Goal: Task Accomplishment & Management: Use online tool/utility

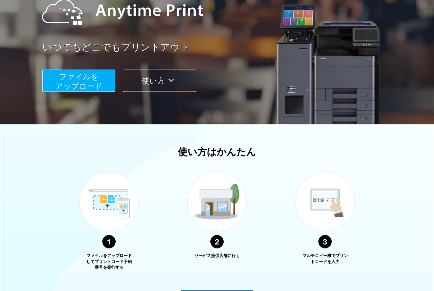
scroll to position [82, 0]
click at [64, 89] on span "ファイルを ​​アップロード" at bounding box center [78, 81] width 47 height 18
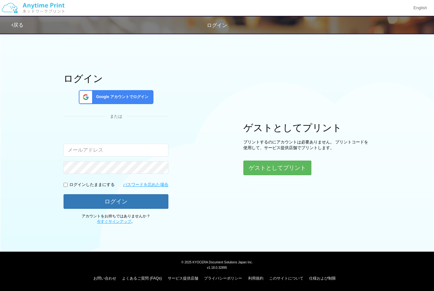
click at [286, 174] on button "ゲストとしてプリント" at bounding box center [277, 168] width 68 height 15
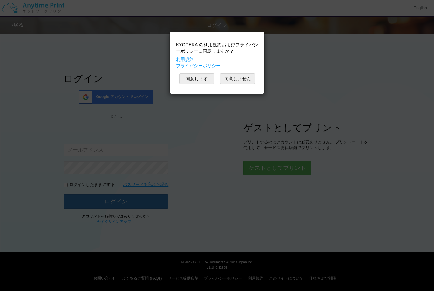
click at [207, 77] on button "同意します" at bounding box center [196, 78] width 35 height 11
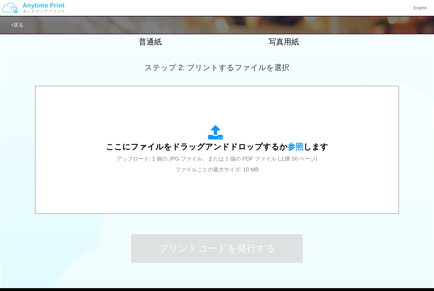
scroll to position [171, 0]
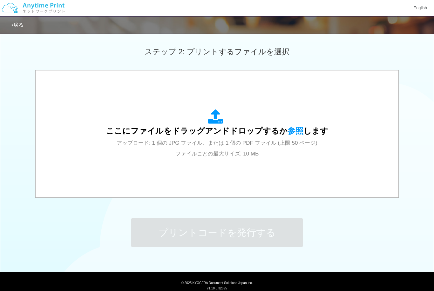
click at [271, 107] on div "ここにファイルをドラッグアンドドロップするか 参照 します アップロード: 1 個の JPG ファイル、または 1 個の PDF ファイル (上限 50 ペー…" at bounding box center [217, 134] width 350 height 114
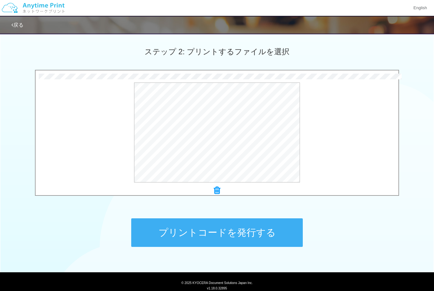
click at [335, 58] on div "ステップ 2: プリントするファイルを選択" at bounding box center [217, 52] width 434 height 36
click at [286, 234] on button "プリントコードを発行する" at bounding box center [216, 232] width 171 height 29
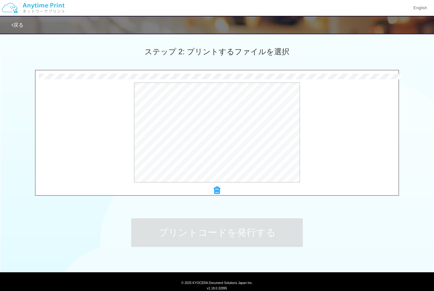
scroll to position [0, 0]
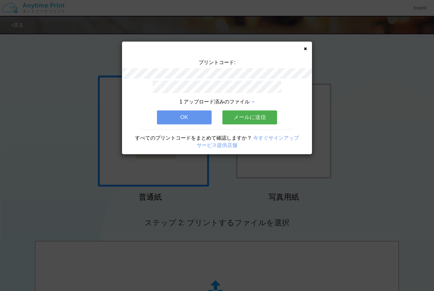
click at [269, 117] on button "メールに送信" at bounding box center [249, 117] width 55 height 14
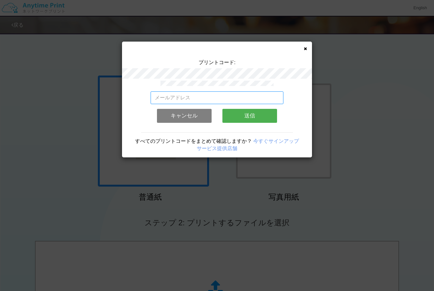
click at [274, 98] on input "email" at bounding box center [216, 97] width 133 height 13
type input "[EMAIL_ADDRESS][DOMAIN_NAME]"
click at [240, 111] on button "送信" at bounding box center [249, 116] width 55 height 14
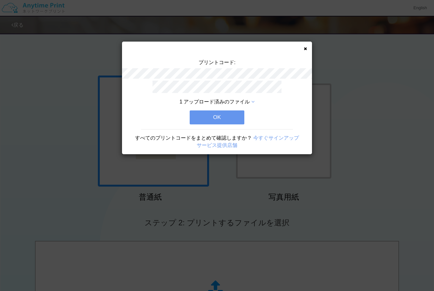
click at [229, 115] on button "OK" at bounding box center [216, 117] width 55 height 14
